Goal: Check status: Check status

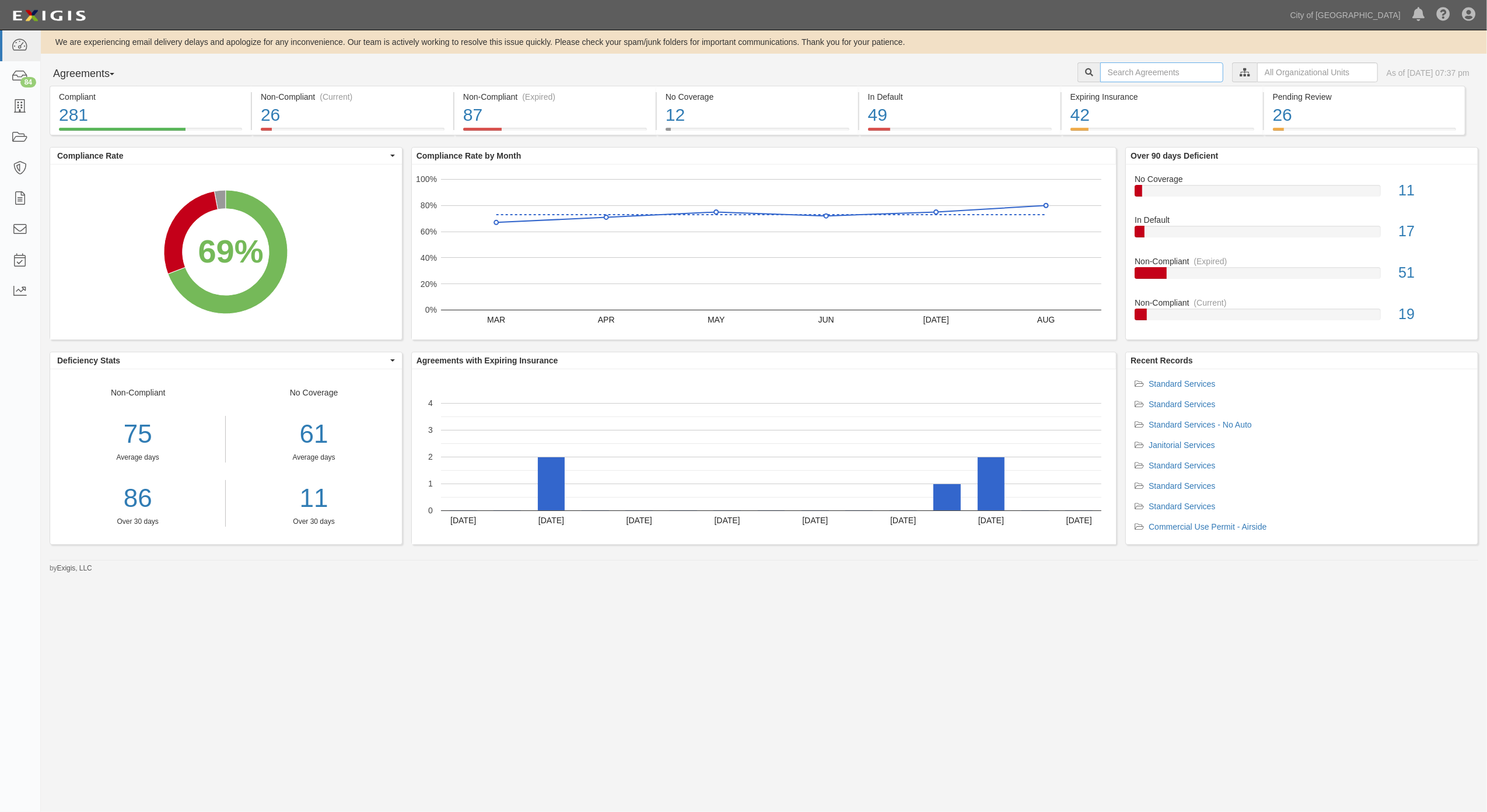
click at [1127, 74] on input "text" at bounding box center [1161, 72] width 123 height 20
paste input "159760"
type input "159760"
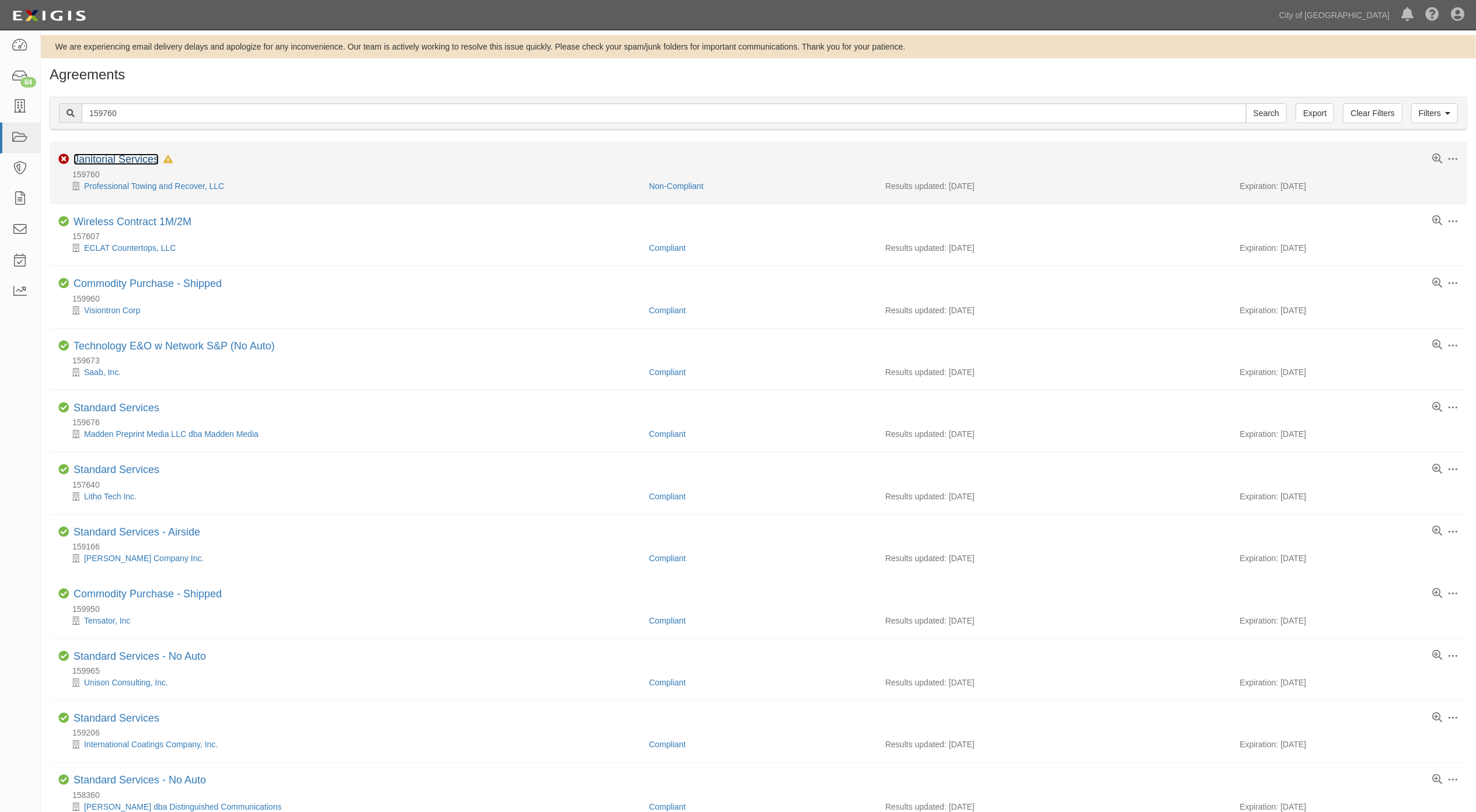
click at [120, 156] on link "Janitorial Services" at bounding box center [116, 159] width 85 height 12
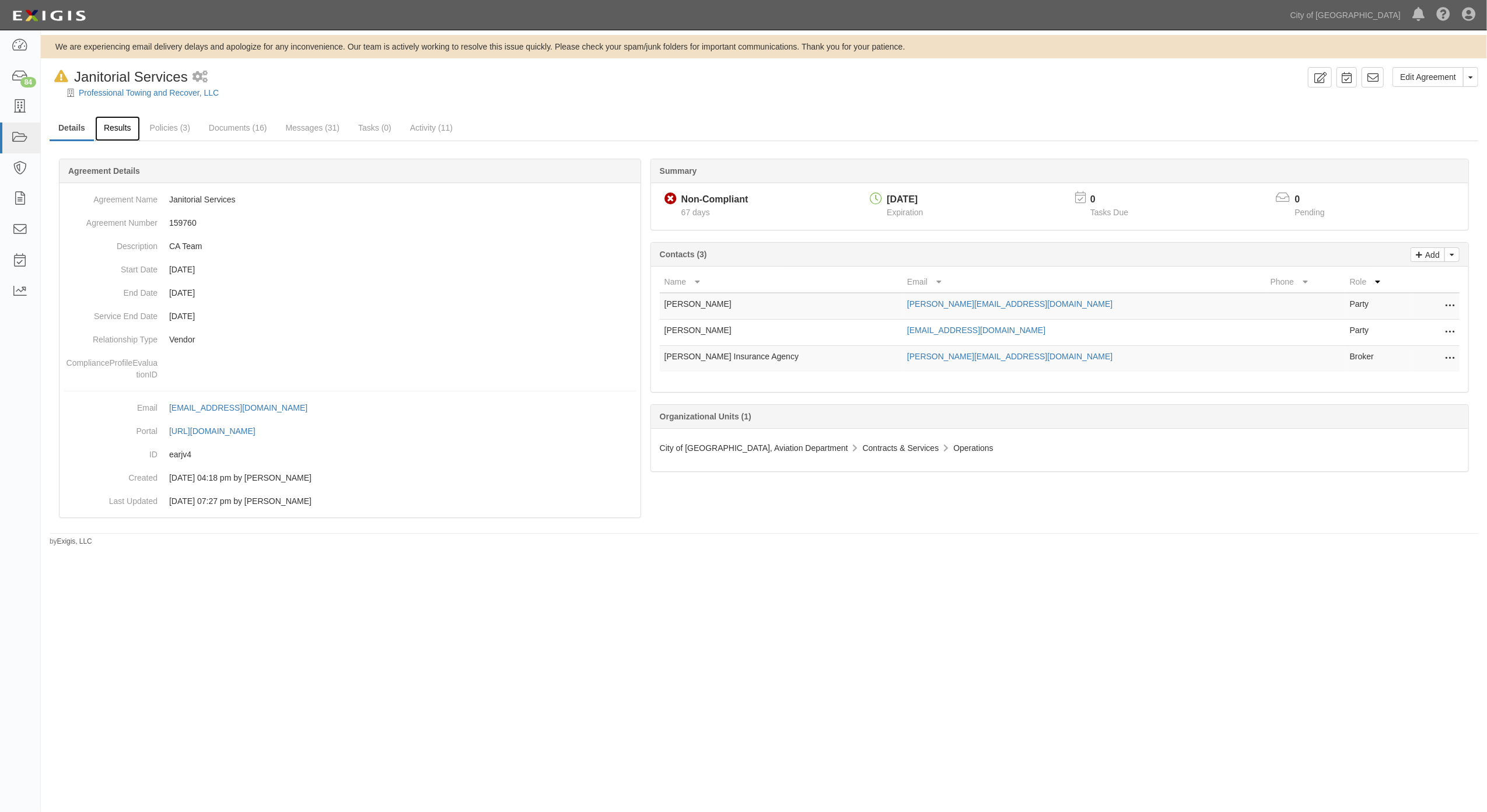
click at [110, 121] on link "Results" at bounding box center [117, 129] width 45 height 25
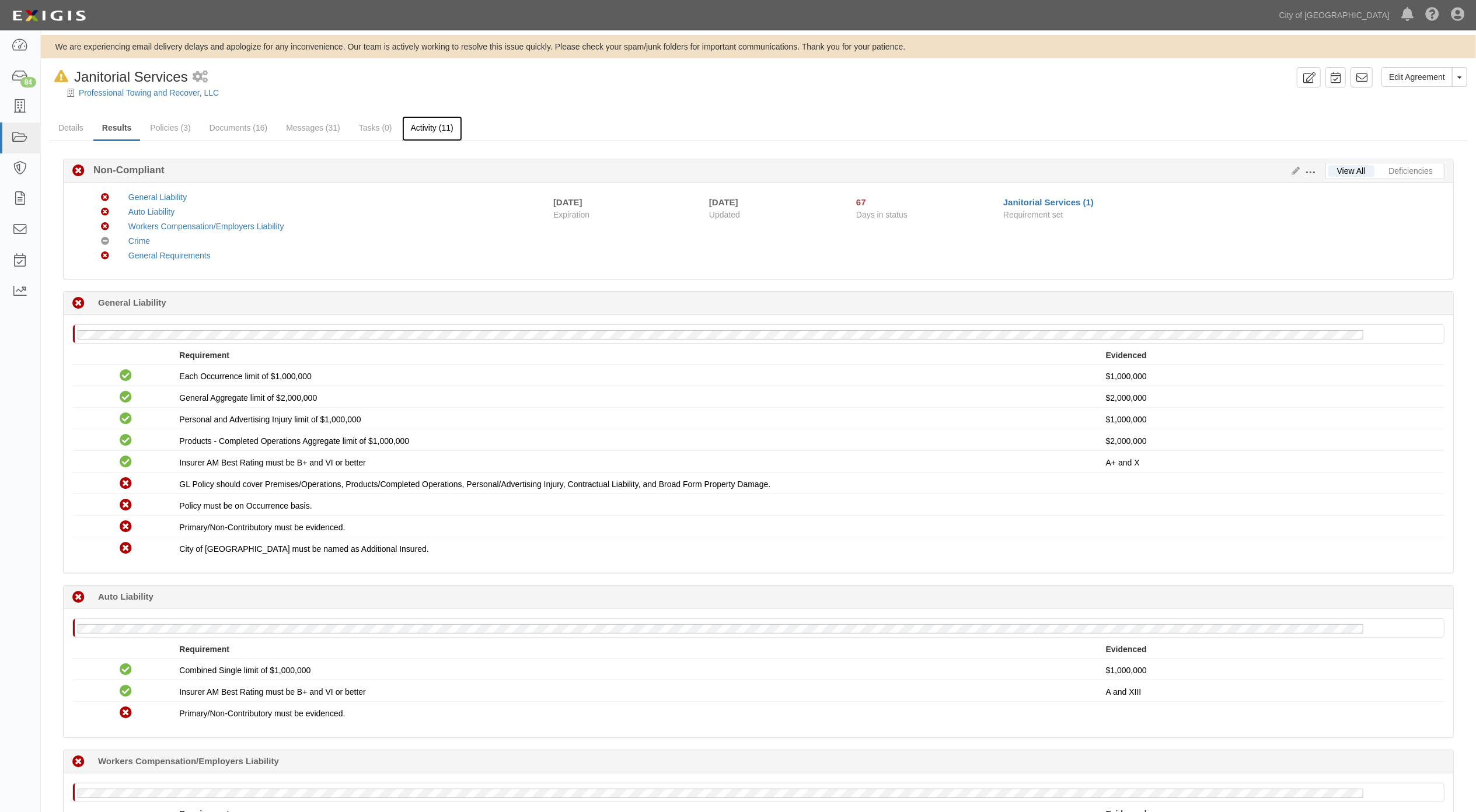
click at [426, 135] on link "Activity (11)" at bounding box center [432, 129] width 60 height 25
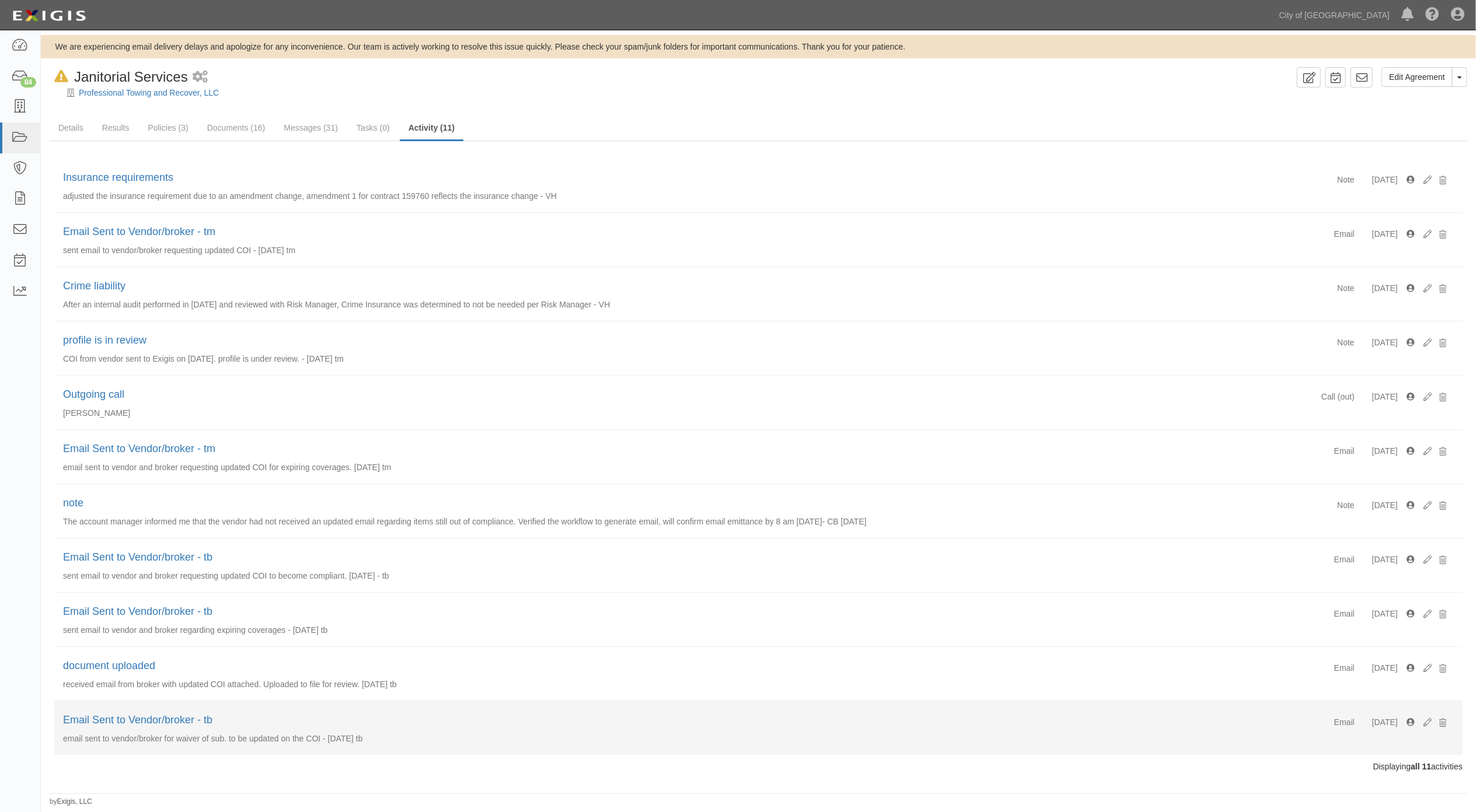
click at [778, 745] on p "email sent to vendor/broker for waiver of sub. to be updated on the COI - [DATE…" at bounding box center [758, 738] width 1391 height 12
